Goal: Transaction & Acquisition: Purchase product/service

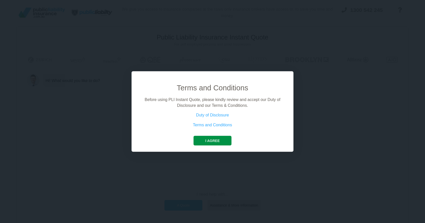
click at [209, 142] on button "I agree" at bounding box center [212, 141] width 38 height 10
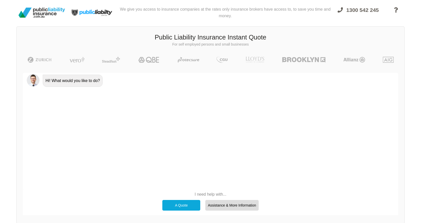
click at [188, 204] on div "A Quote" at bounding box center [181, 205] width 38 height 11
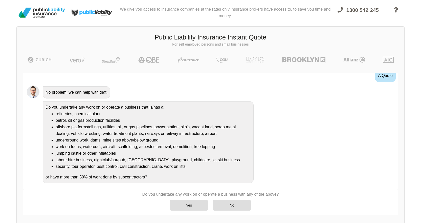
scroll to position [22, 0]
click at [232, 204] on div "No" at bounding box center [232, 205] width 38 height 11
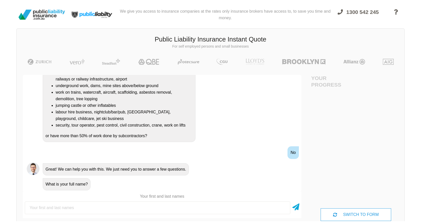
scroll to position [0, 0]
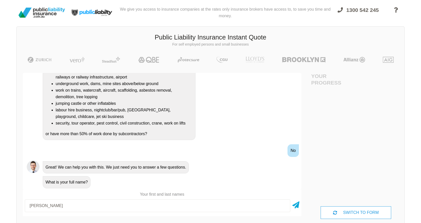
type input "[PERSON_NAME]"
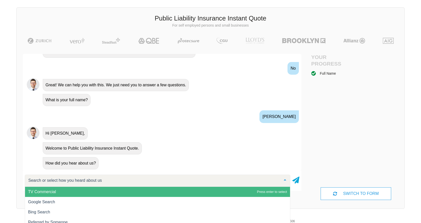
scroll to position [38, 0]
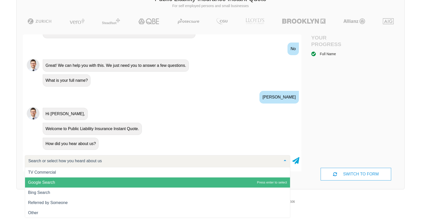
click at [73, 177] on span "Google Search" at bounding box center [157, 182] width 265 height 10
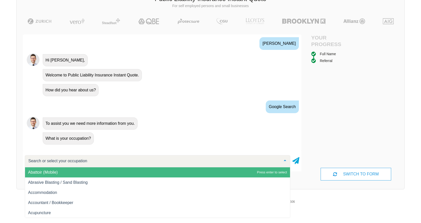
click at [66, 161] on input "text" at bounding box center [153, 160] width 253 height 5
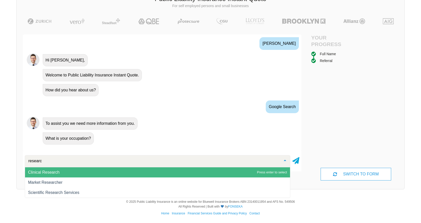
type input "research"
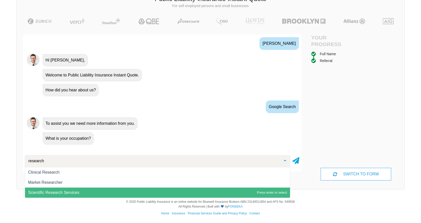
click at [72, 194] on span "Scientific Research Services" at bounding box center [53, 192] width 51 height 4
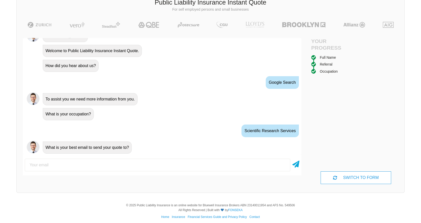
scroll to position [229, 0]
click at [106, 157] on div at bounding box center [162, 164] width 278 height 17
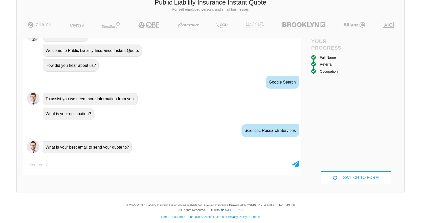
click at [102, 162] on input "email" at bounding box center [157, 164] width 265 height 13
type input "[EMAIL_ADDRESS][DOMAIN_NAME]"
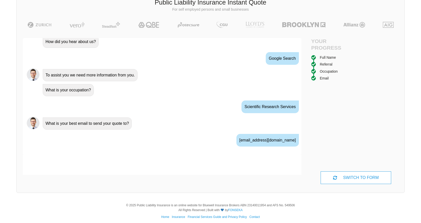
scroll to position [263, 0]
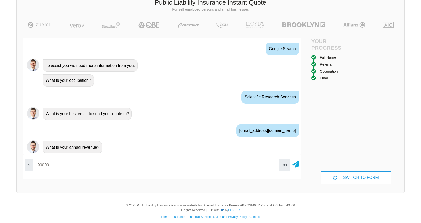
type input "90000"
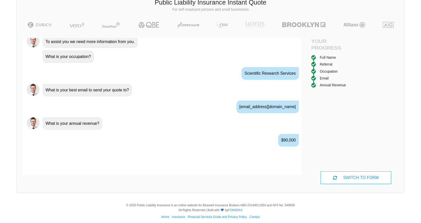
scroll to position [296, 0]
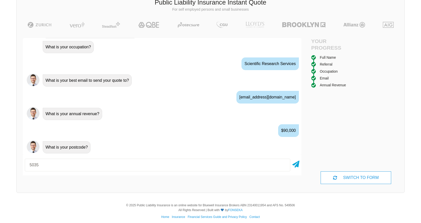
type input "5035"
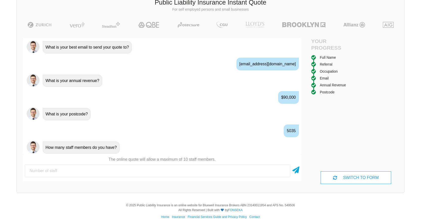
scroll to position [330, 0]
type input "1"
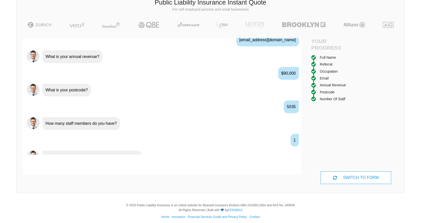
scroll to position [363, 0]
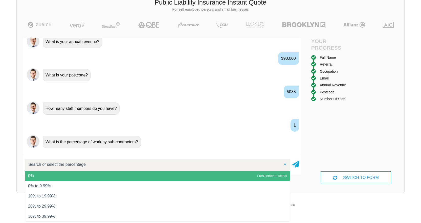
click at [40, 176] on span "0%" at bounding box center [157, 176] width 265 height 10
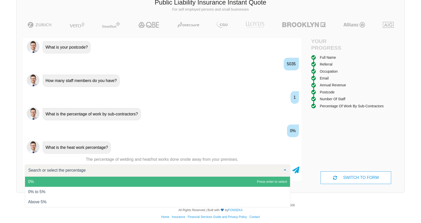
scroll to position [396, 0]
click at [55, 179] on span "0%" at bounding box center [157, 181] width 265 height 10
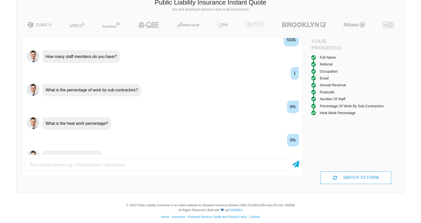
scroll to position [430, 0]
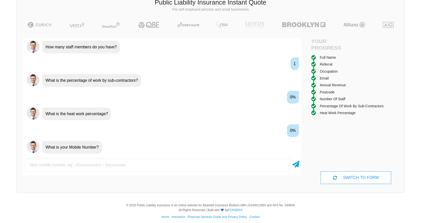
click at [95, 165] on input "text" at bounding box center [157, 164] width 265 height 13
type input "0478156971"
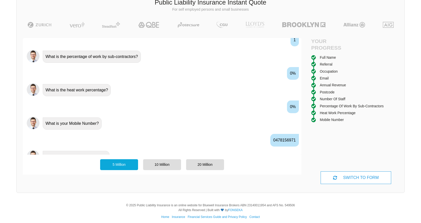
scroll to position [463, 0]
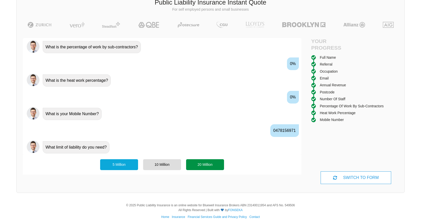
click at [203, 164] on div "20 Million" at bounding box center [205, 164] width 38 height 11
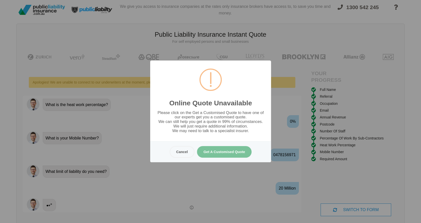
scroll to position [0, 0]
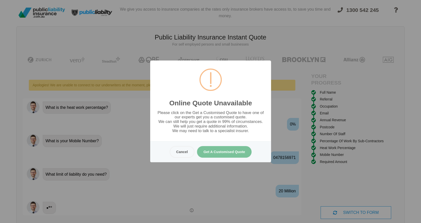
click at [224, 152] on button "Get A Customised Quote" at bounding box center [224, 152] width 55 height 12
